Goal: Find specific page/section: Find specific page/section

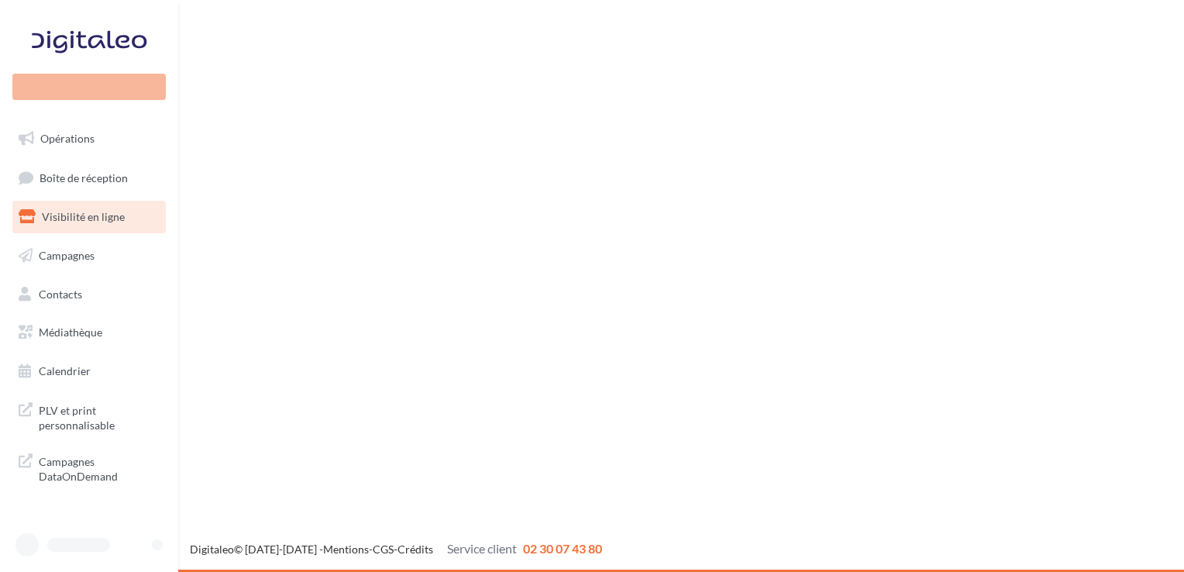
click at [76, 361] on link "Calendrier" at bounding box center [89, 371] width 160 height 33
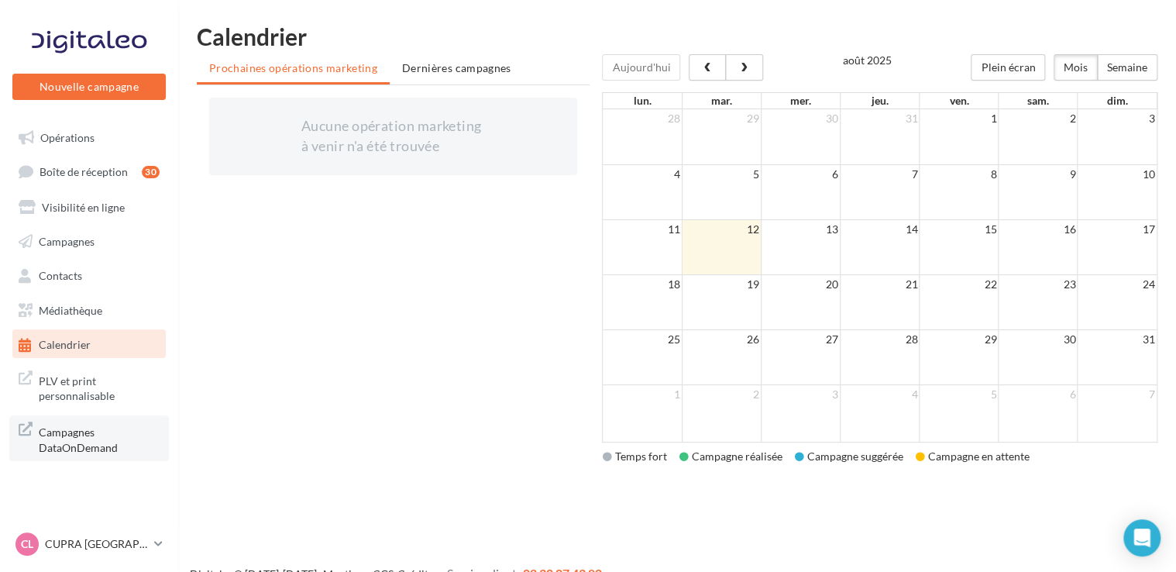
click at [112, 449] on span "Campagnes DataOnDemand" at bounding box center [99, 437] width 121 height 33
click at [143, 553] on div "CL CUPRA LE HAVRE cupra_lehavre" at bounding box center [81, 543] width 132 height 23
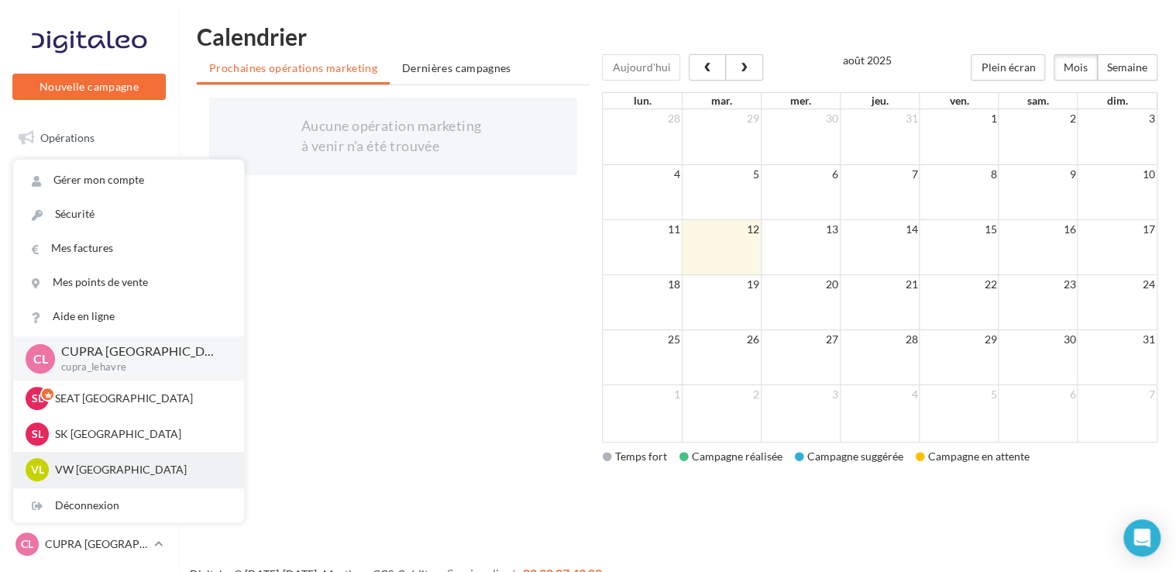
click at [115, 459] on div "VL VW LE HAVRE vw-leh-tou" at bounding box center [129, 469] width 206 height 23
